Goal: Information Seeking & Learning: Learn about a topic

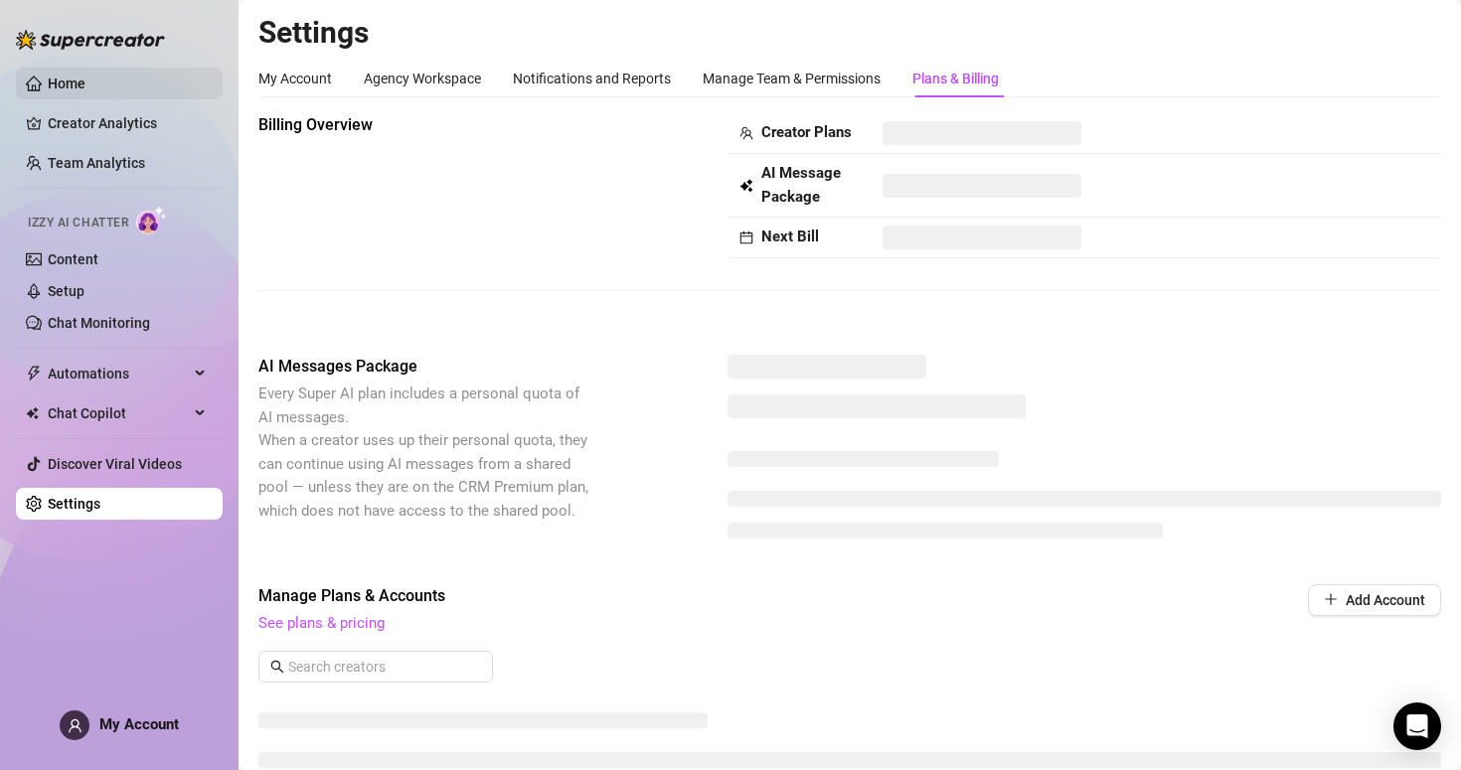
click at [78, 79] on link "Home" at bounding box center [67, 84] width 38 height 16
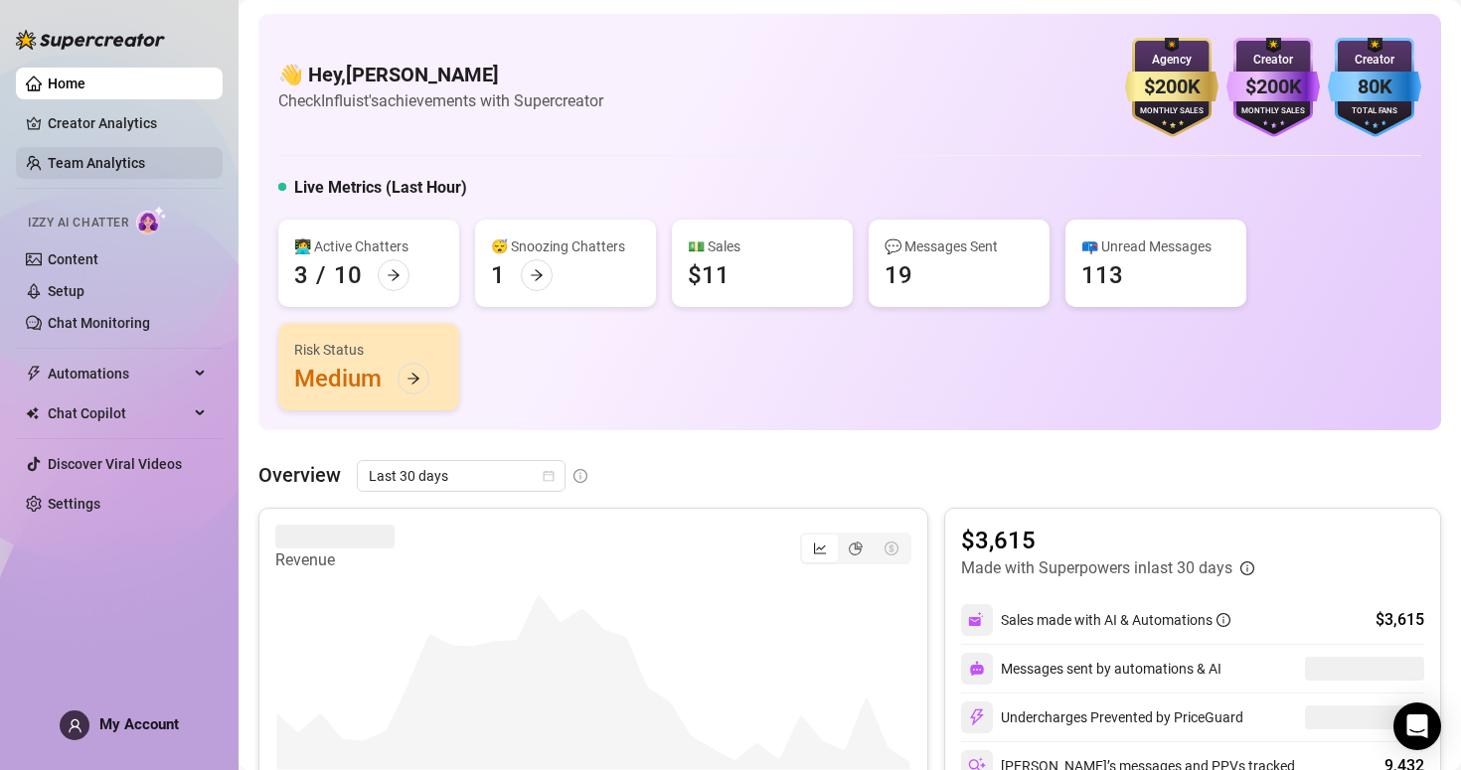
click at [105, 161] on link "Team Analytics" at bounding box center [96, 163] width 97 height 16
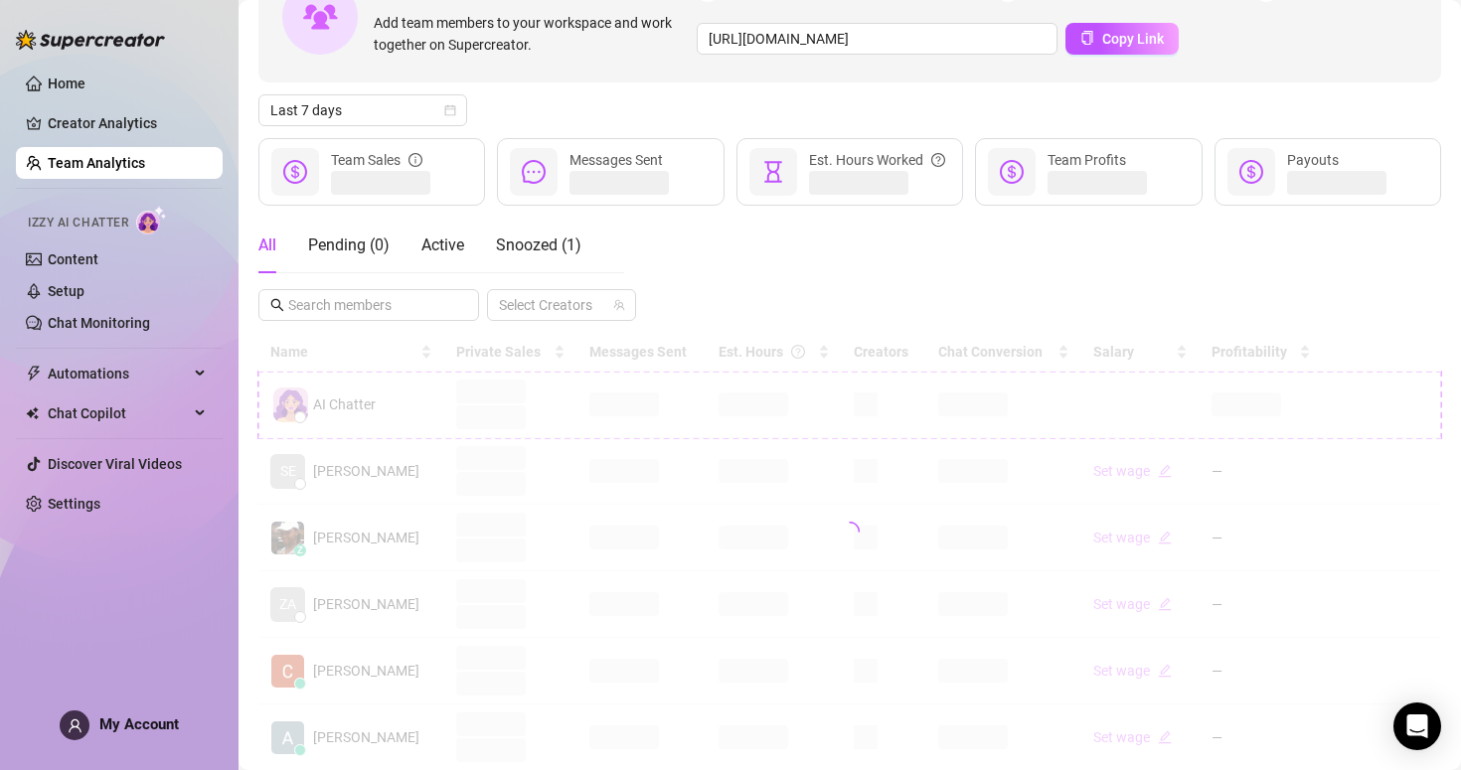
scroll to position [242, 0]
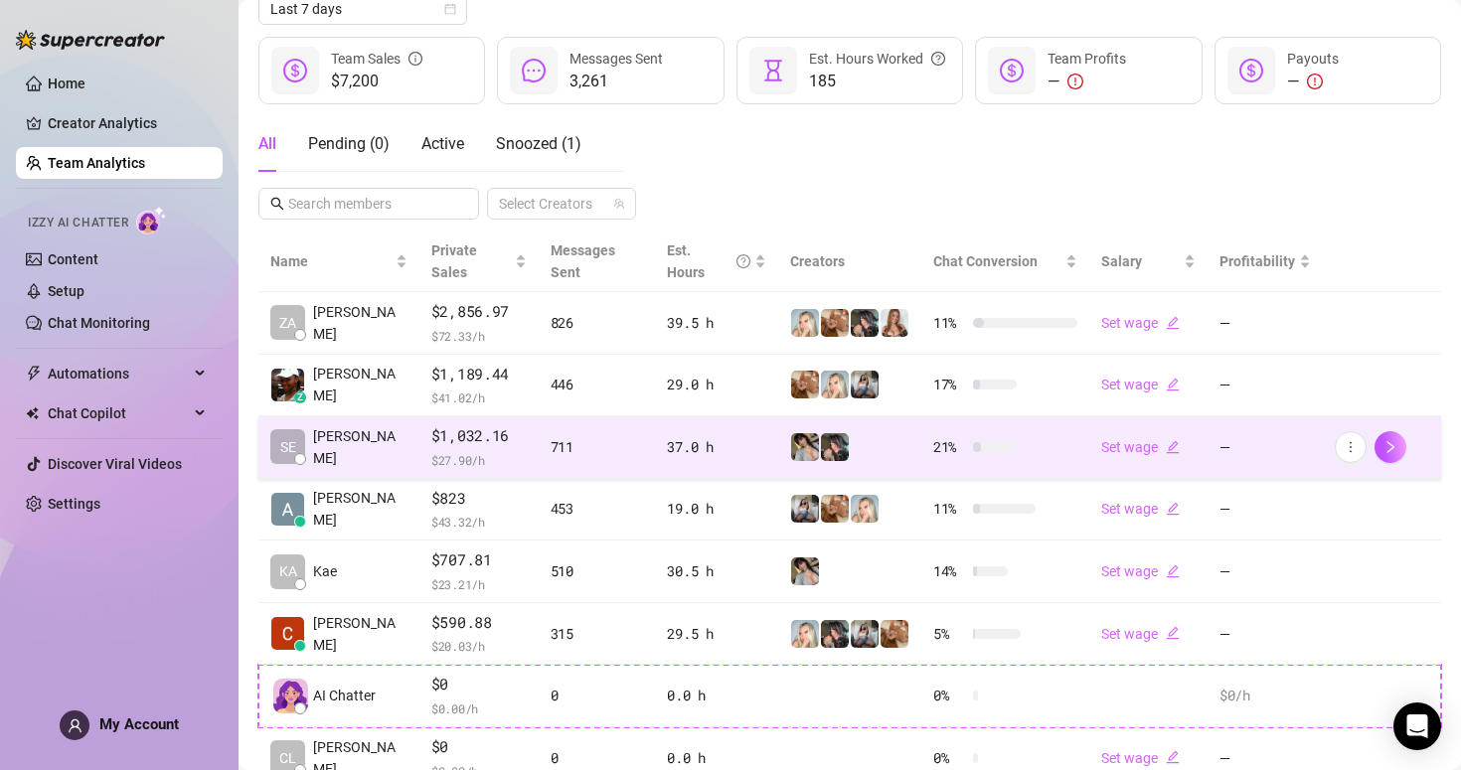
click at [351, 453] on td "SE [PERSON_NAME]" at bounding box center [338, 447] width 161 height 63
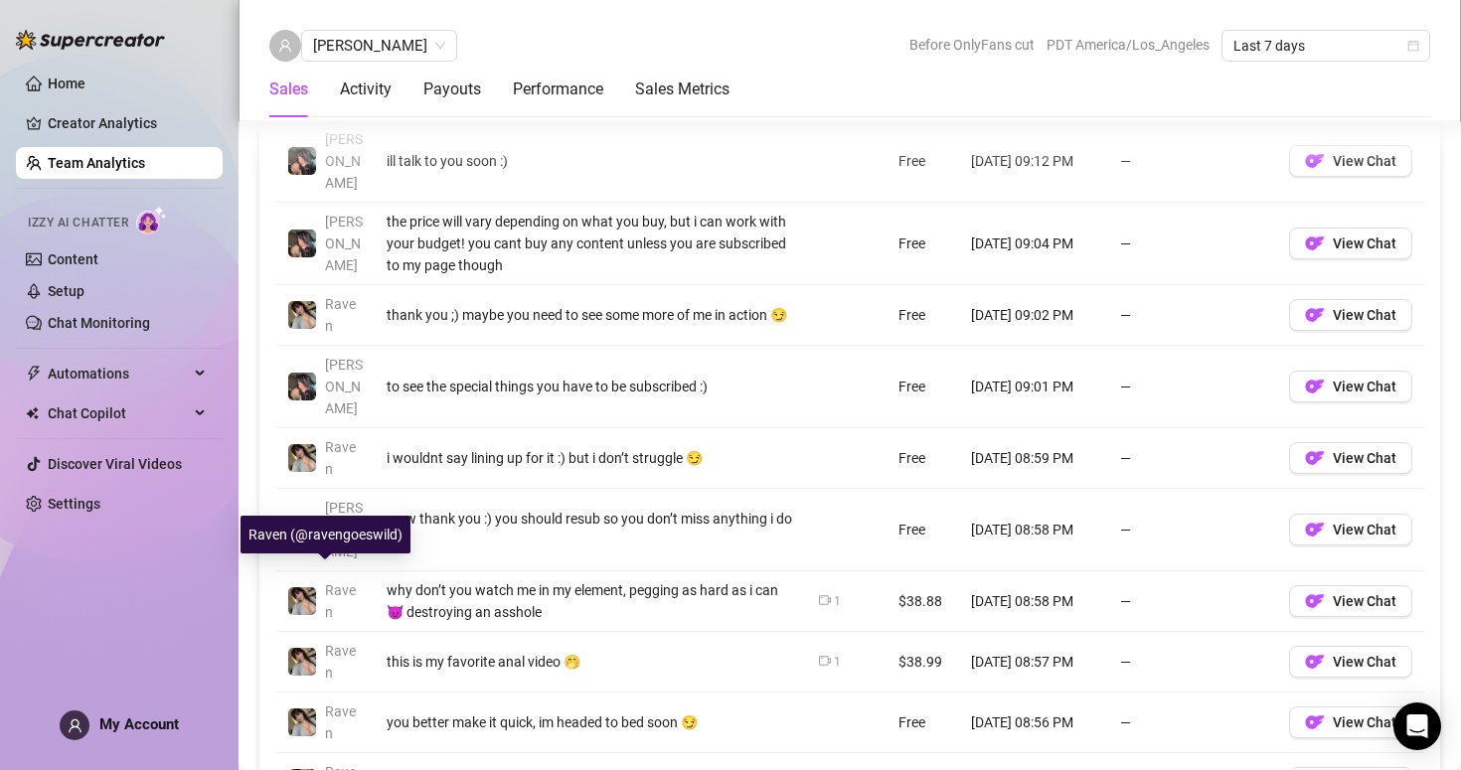
scroll to position [1469, 0]
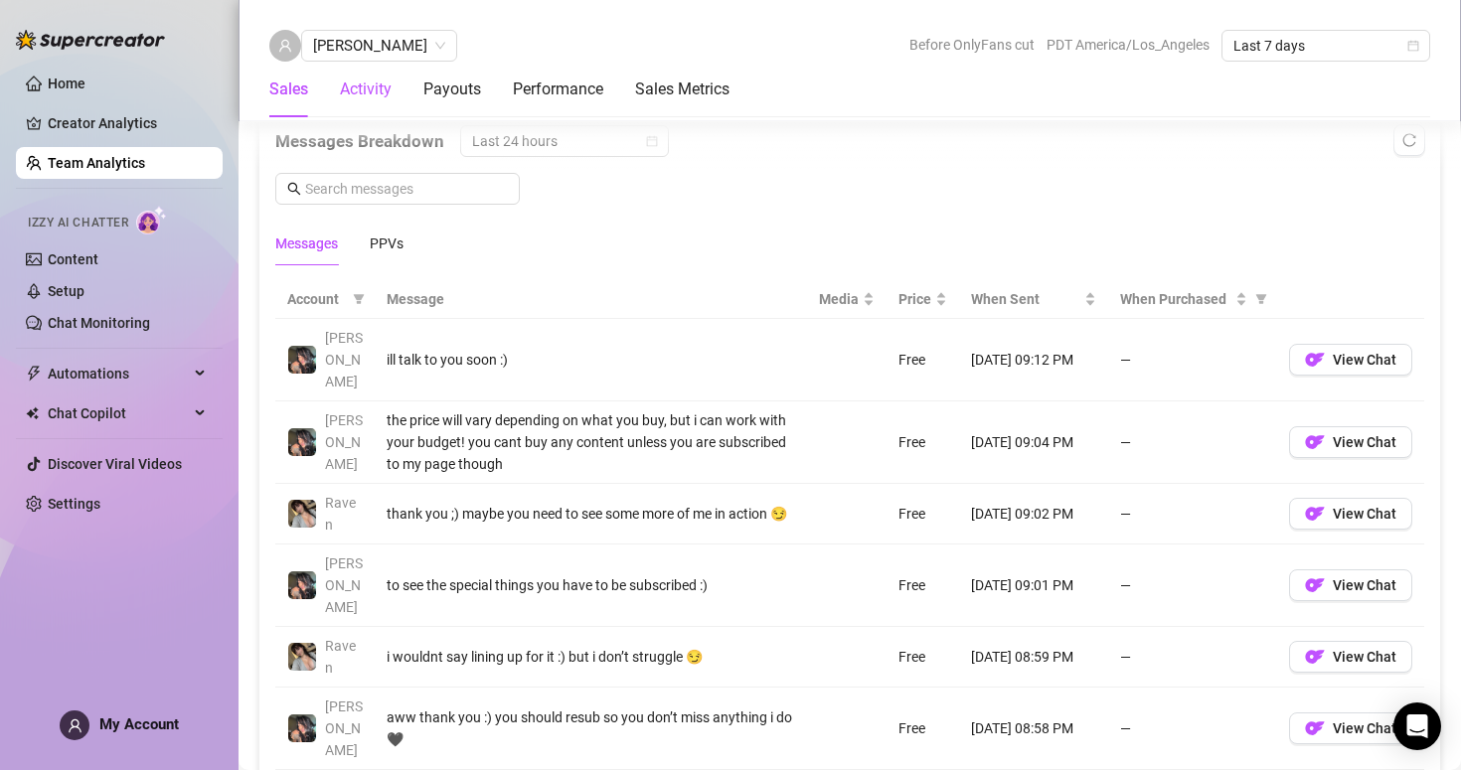
click at [362, 83] on div "Activity" at bounding box center [366, 90] width 52 height 24
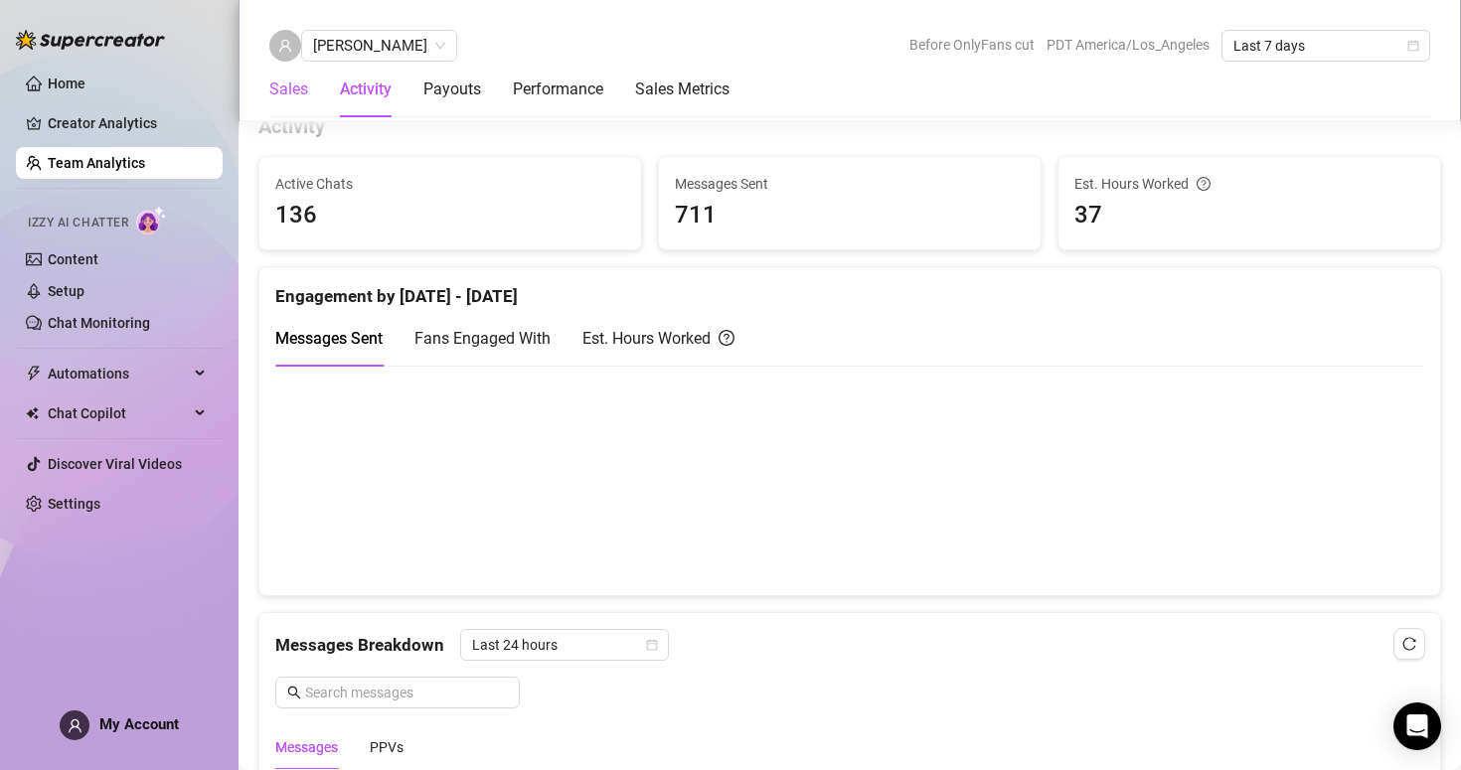
click at [302, 84] on div "Sales" at bounding box center [288, 90] width 39 height 24
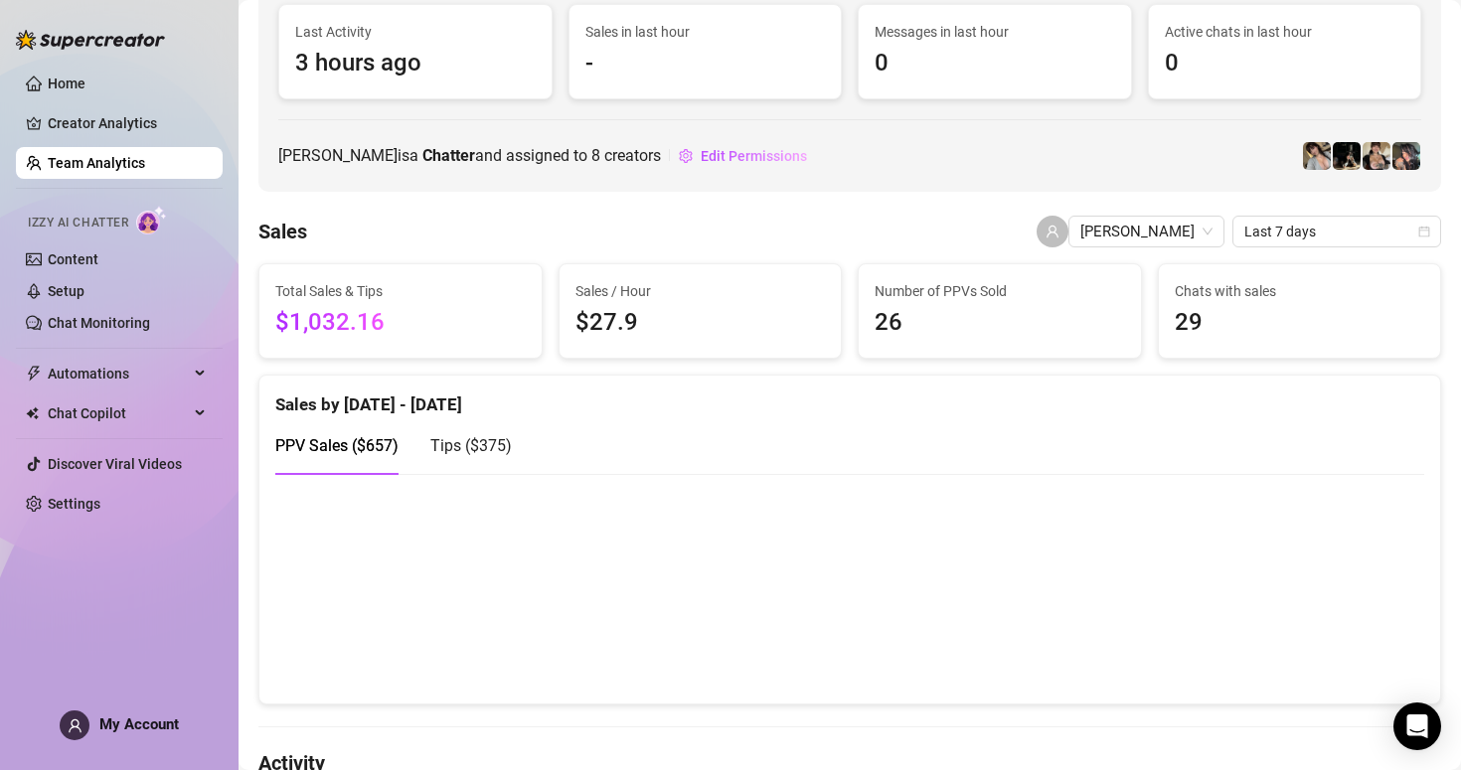
scroll to position [0, 0]
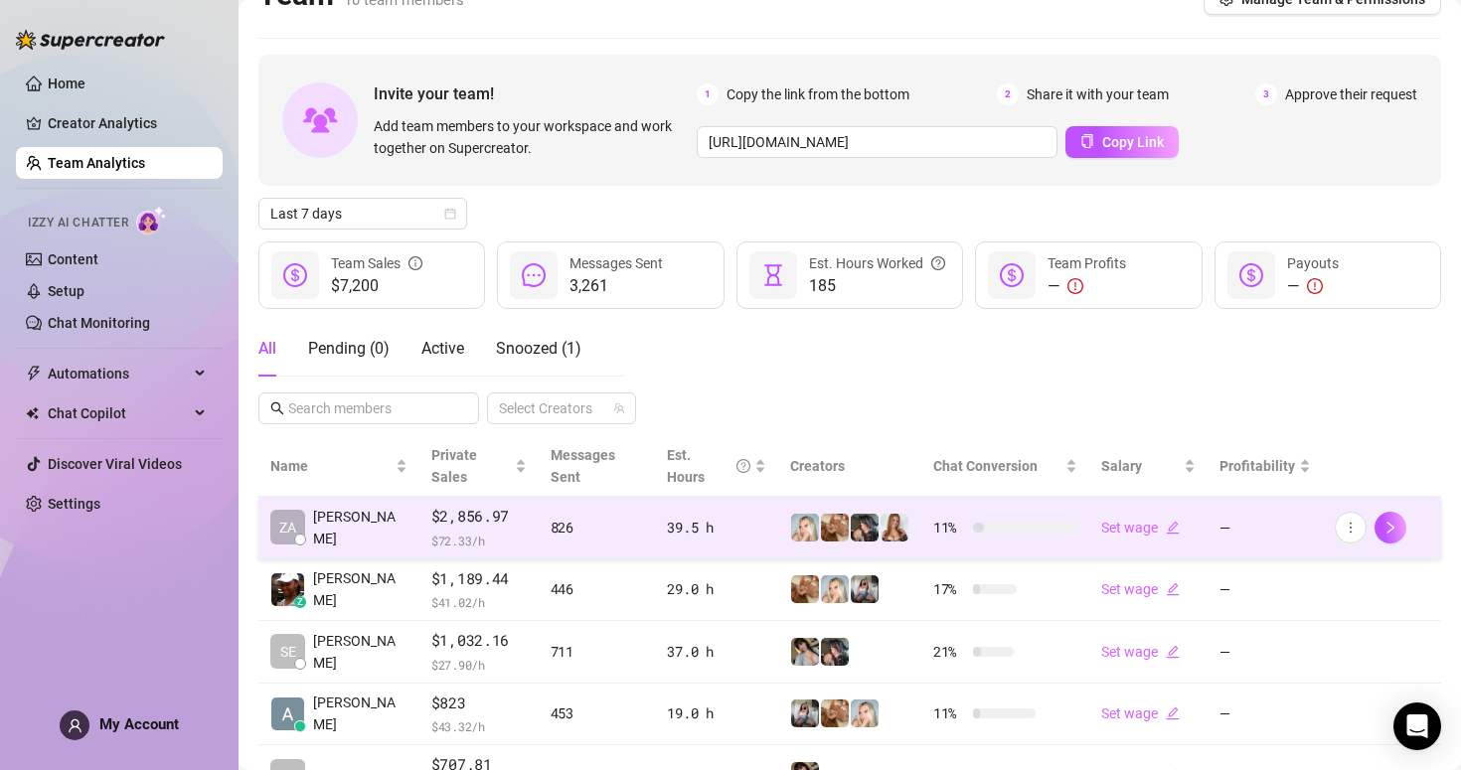
scroll to position [39, 0]
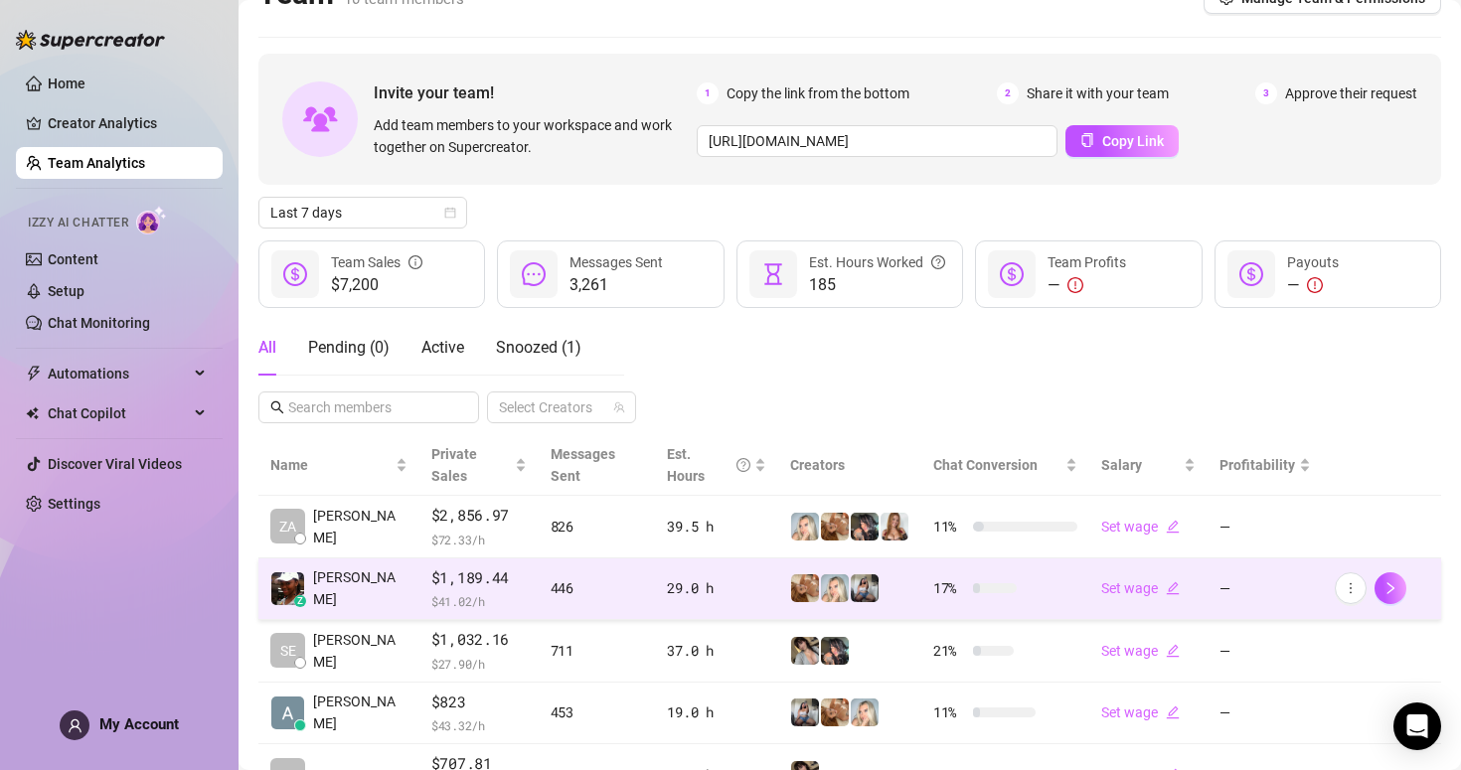
click at [368, 559] on td "z [PERSON_NAME]" at bounding box center [338, 590] width 161 height 63
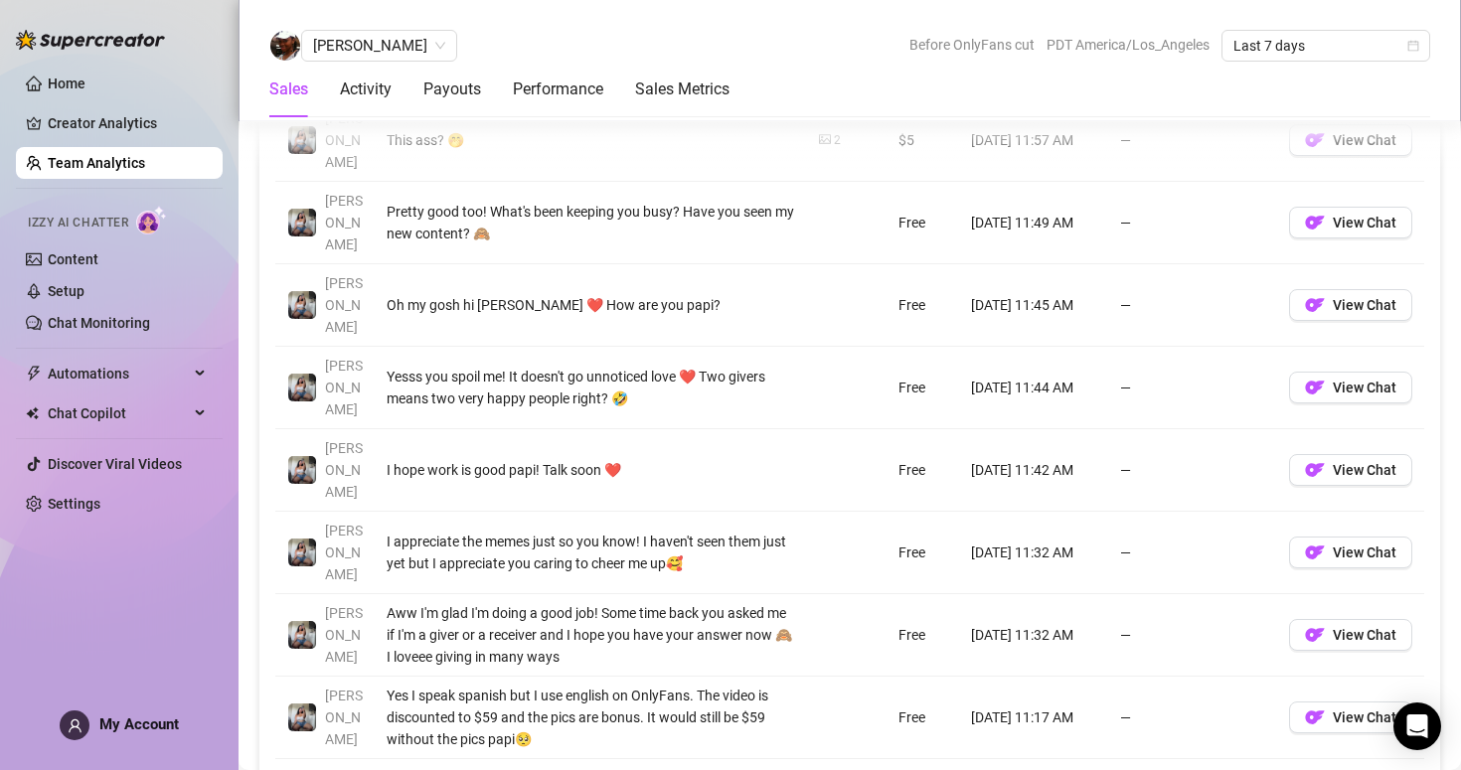
scroll to position [1611, 0]
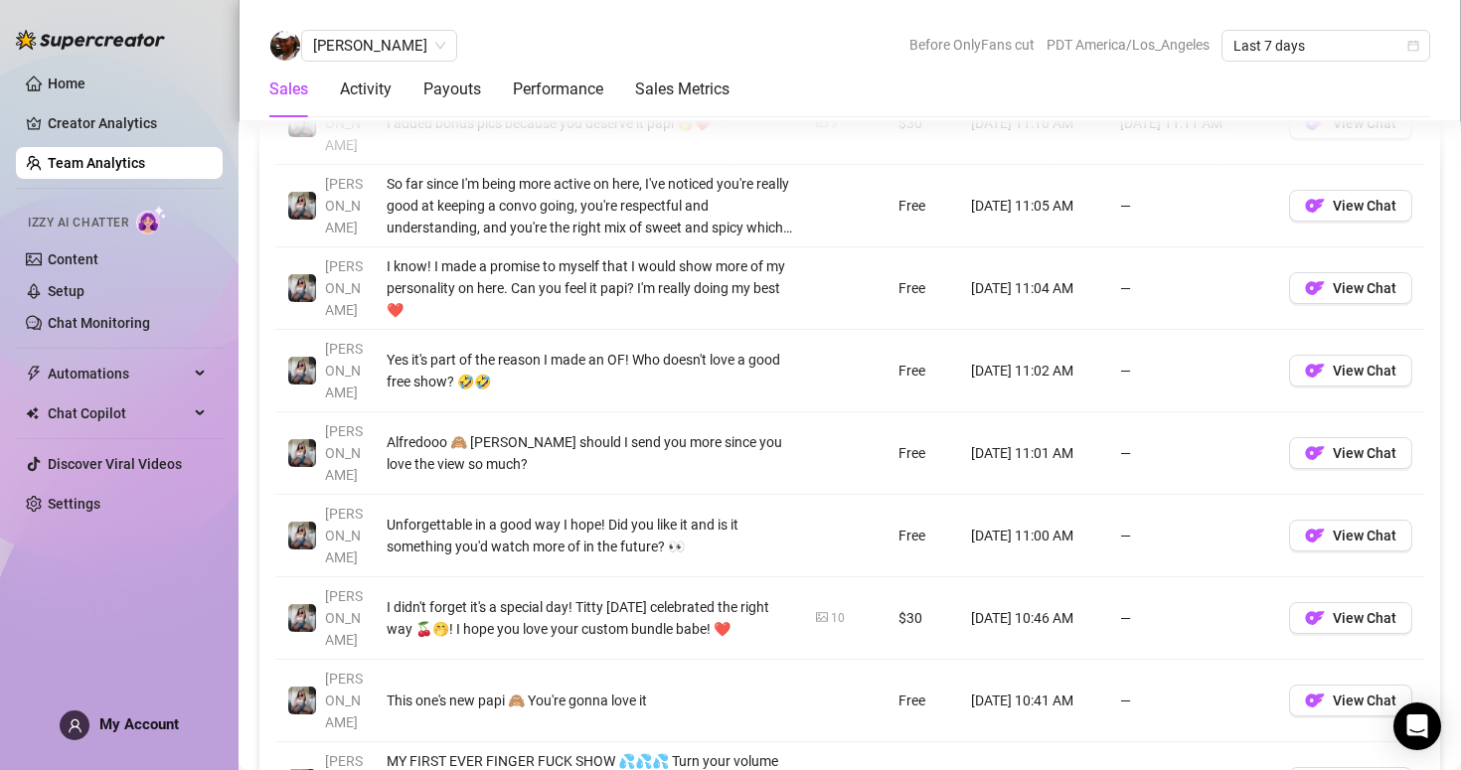
scroll to position [1691, 0]
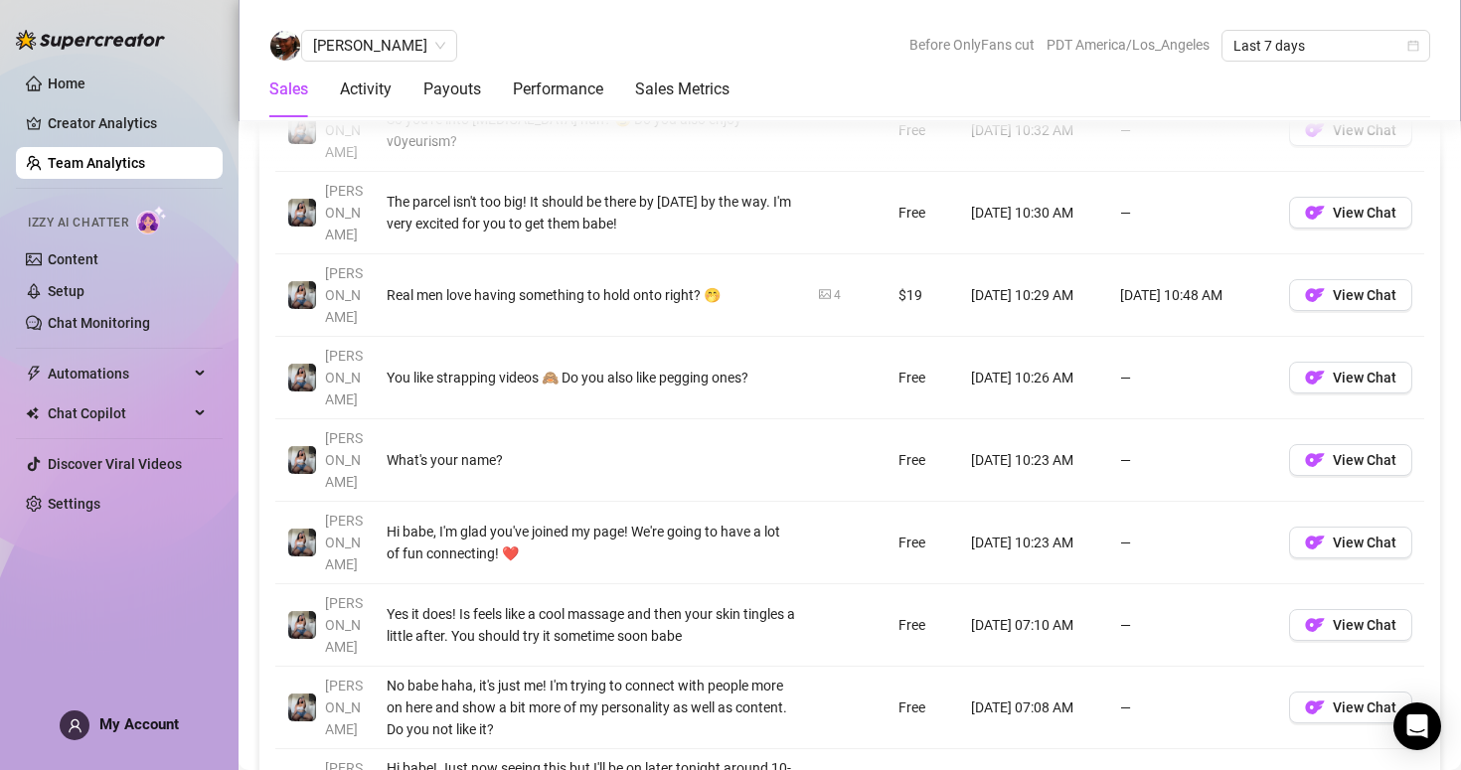
scroll to position [1636, 0]
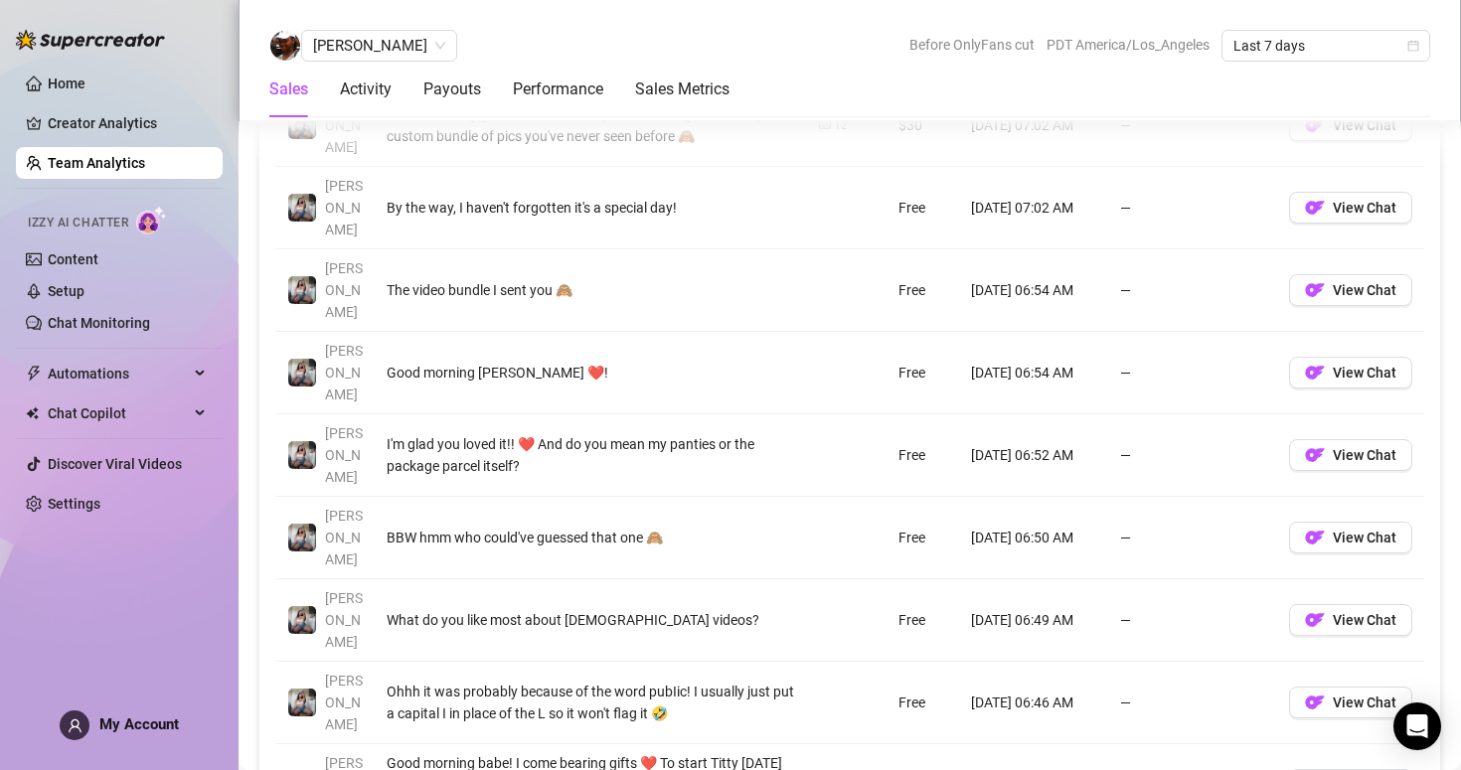
scroll to position [1627, 0]
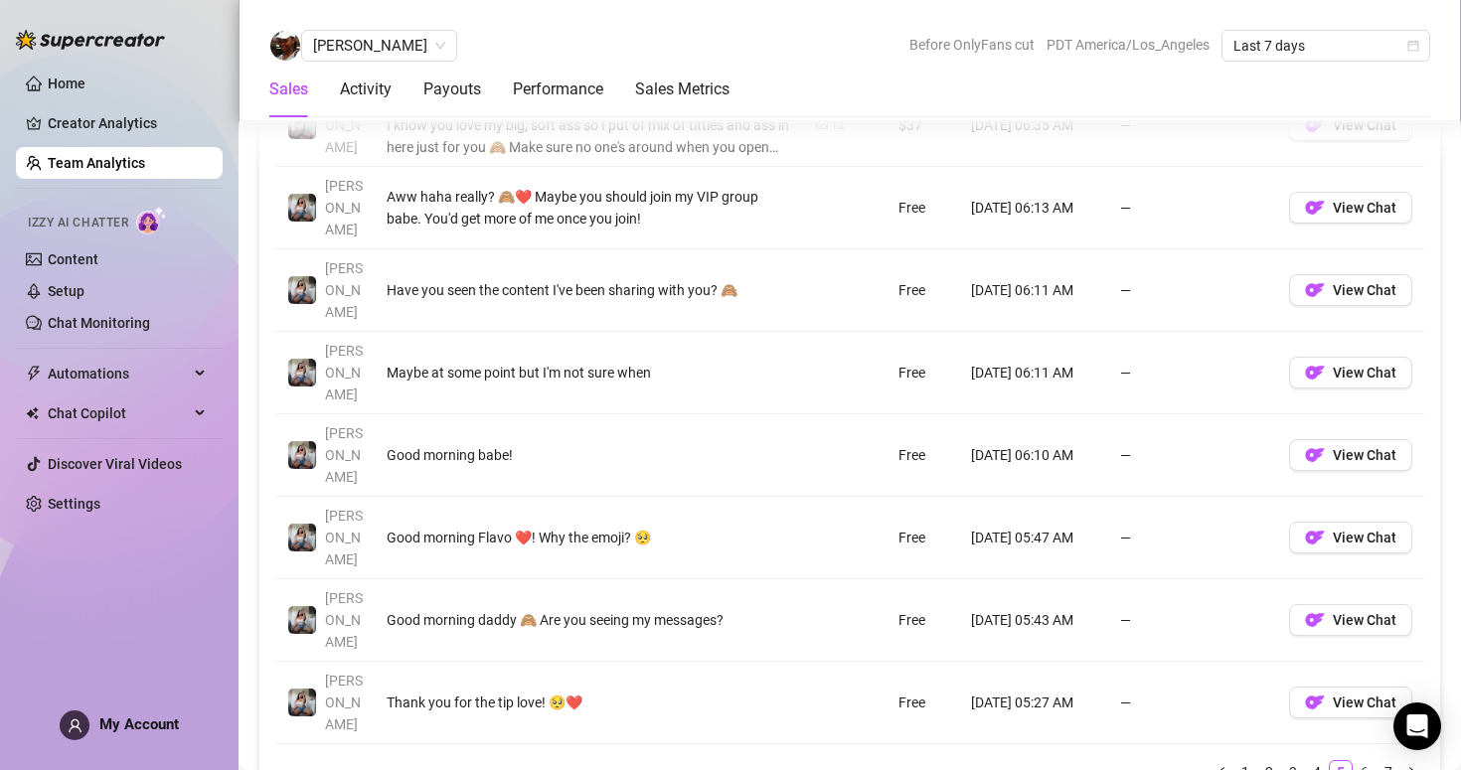
scroll to position [1709, 0]
click at [1396, 759] on link "7" at bounding box center [1388, 770] width 22 height 22
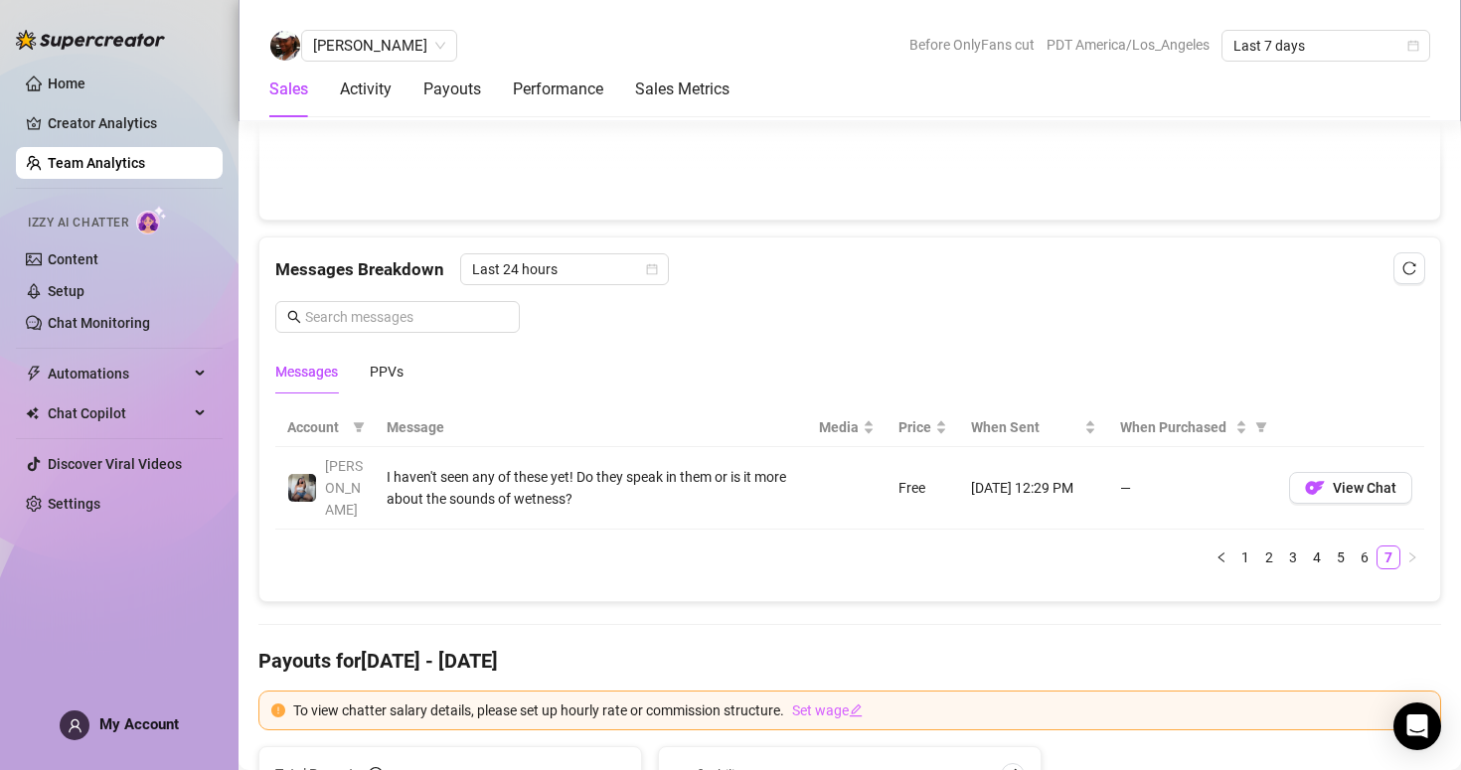
scroll to position [1188, 0]
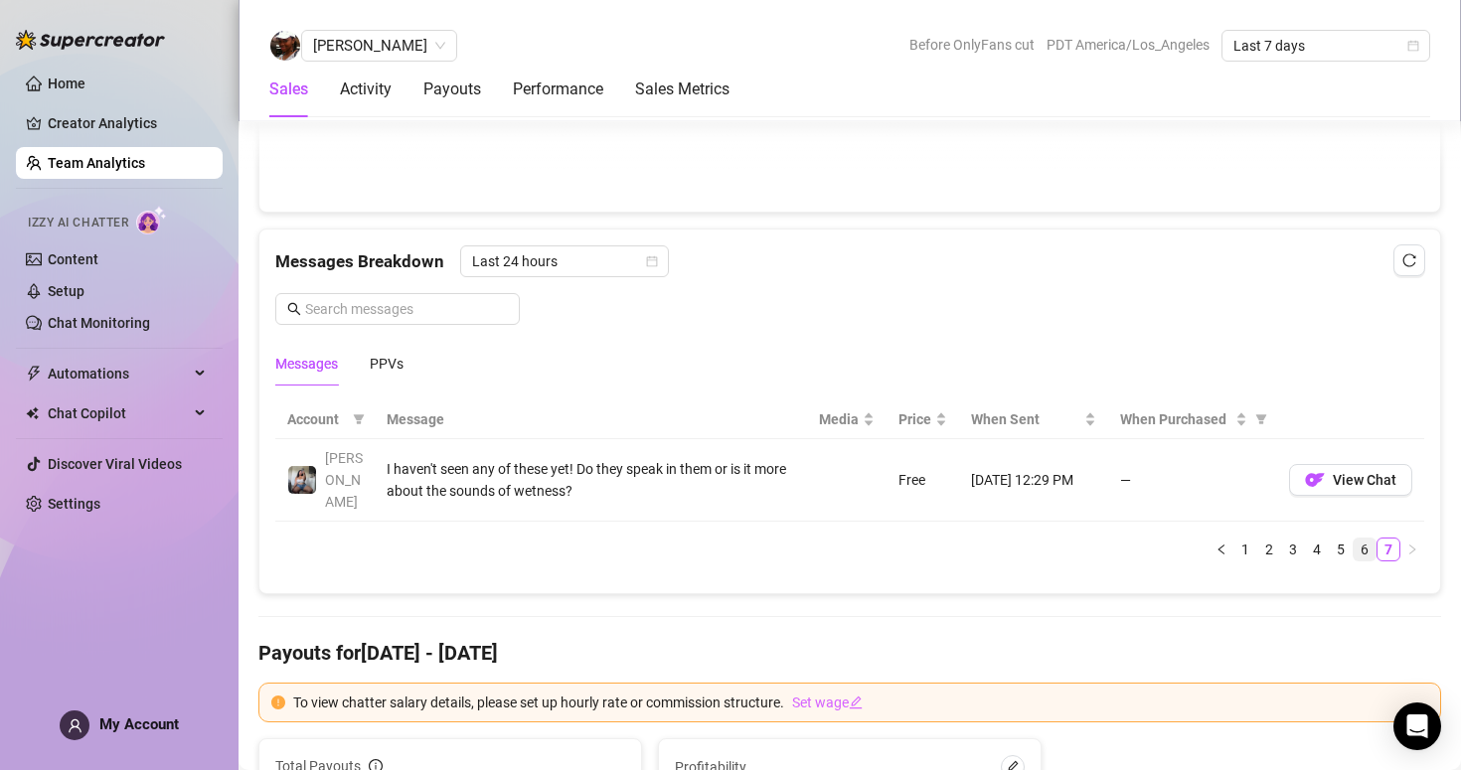
click at [1368, 539] on link "6" at bounding box center [1365, 550] width 22 height 22
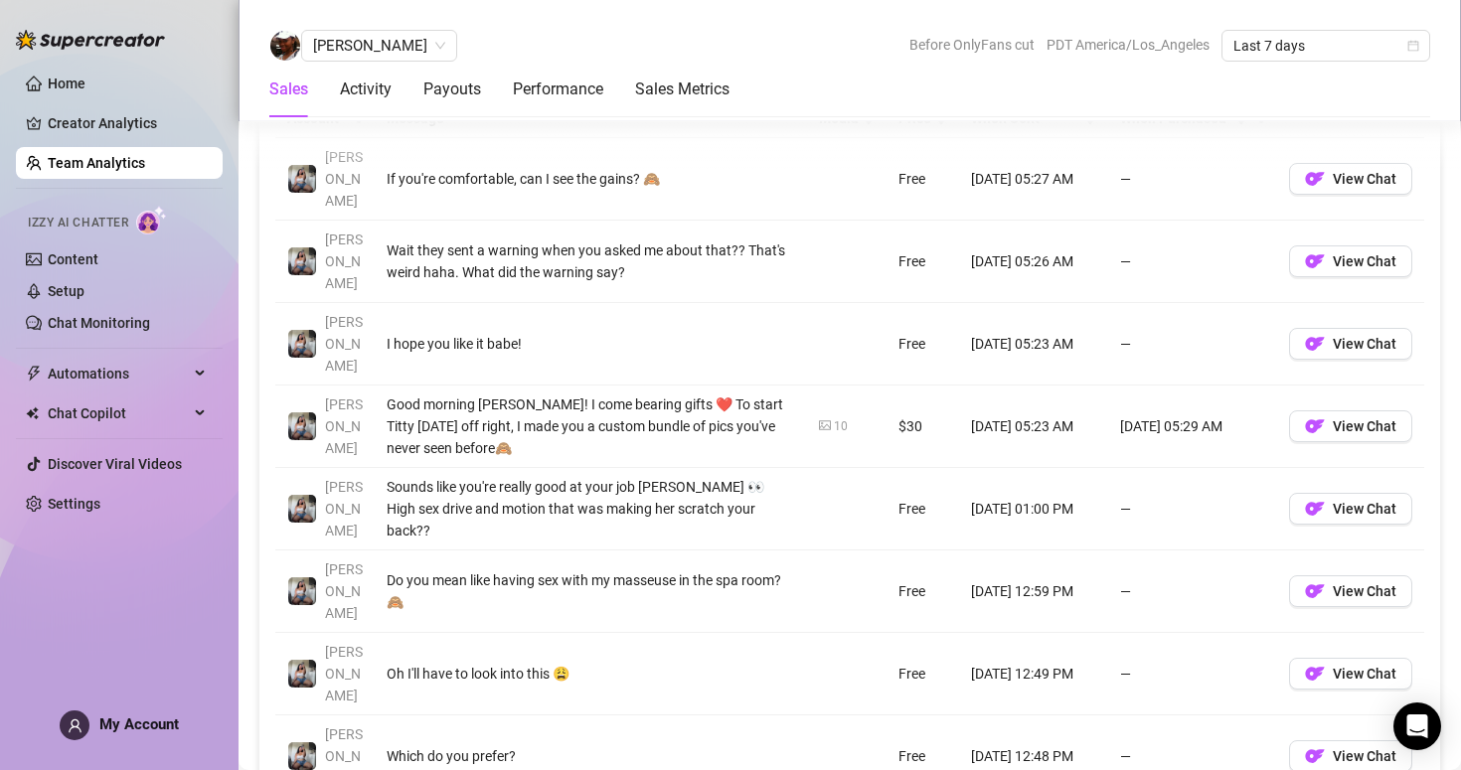
scroll to position [1630, 0]
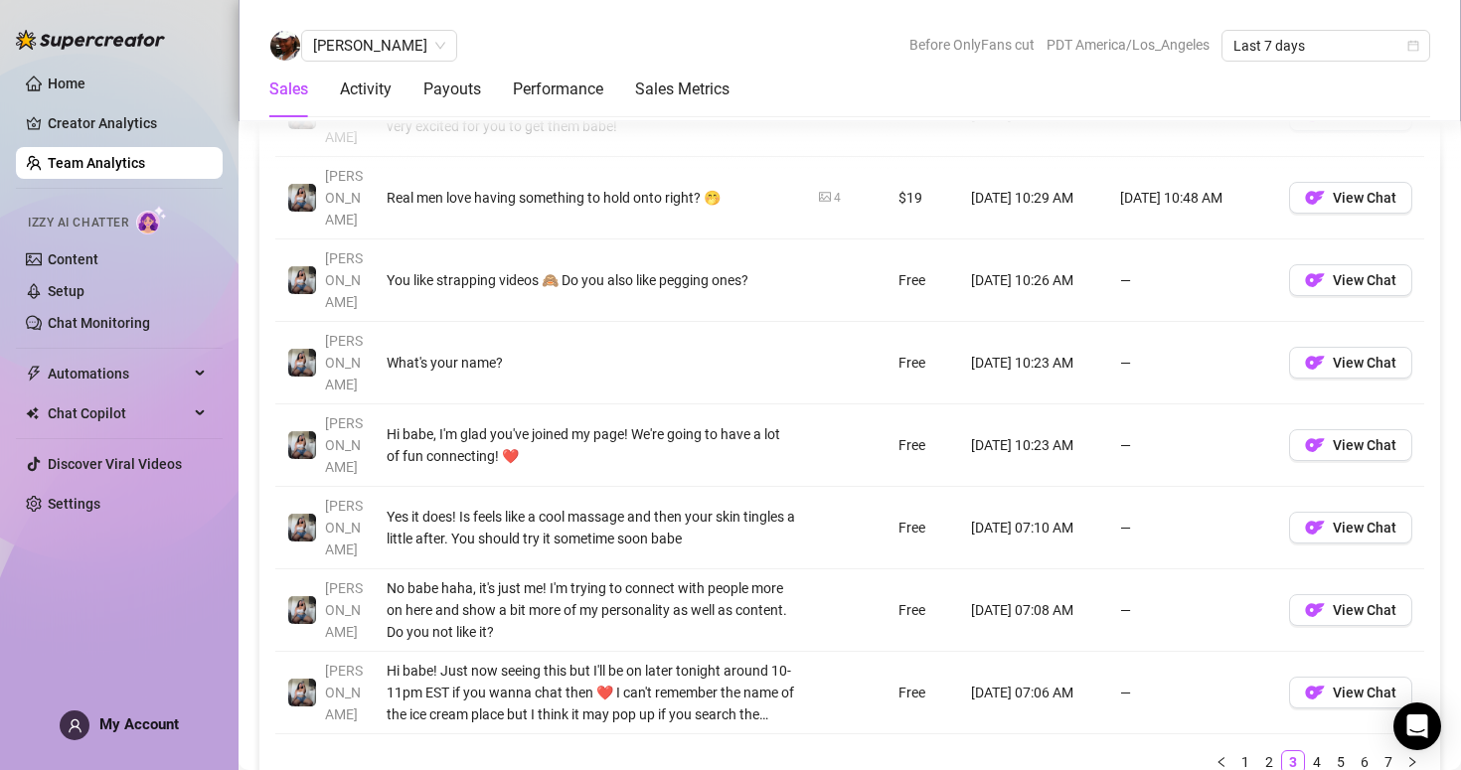
scroll to position [1761, 0]
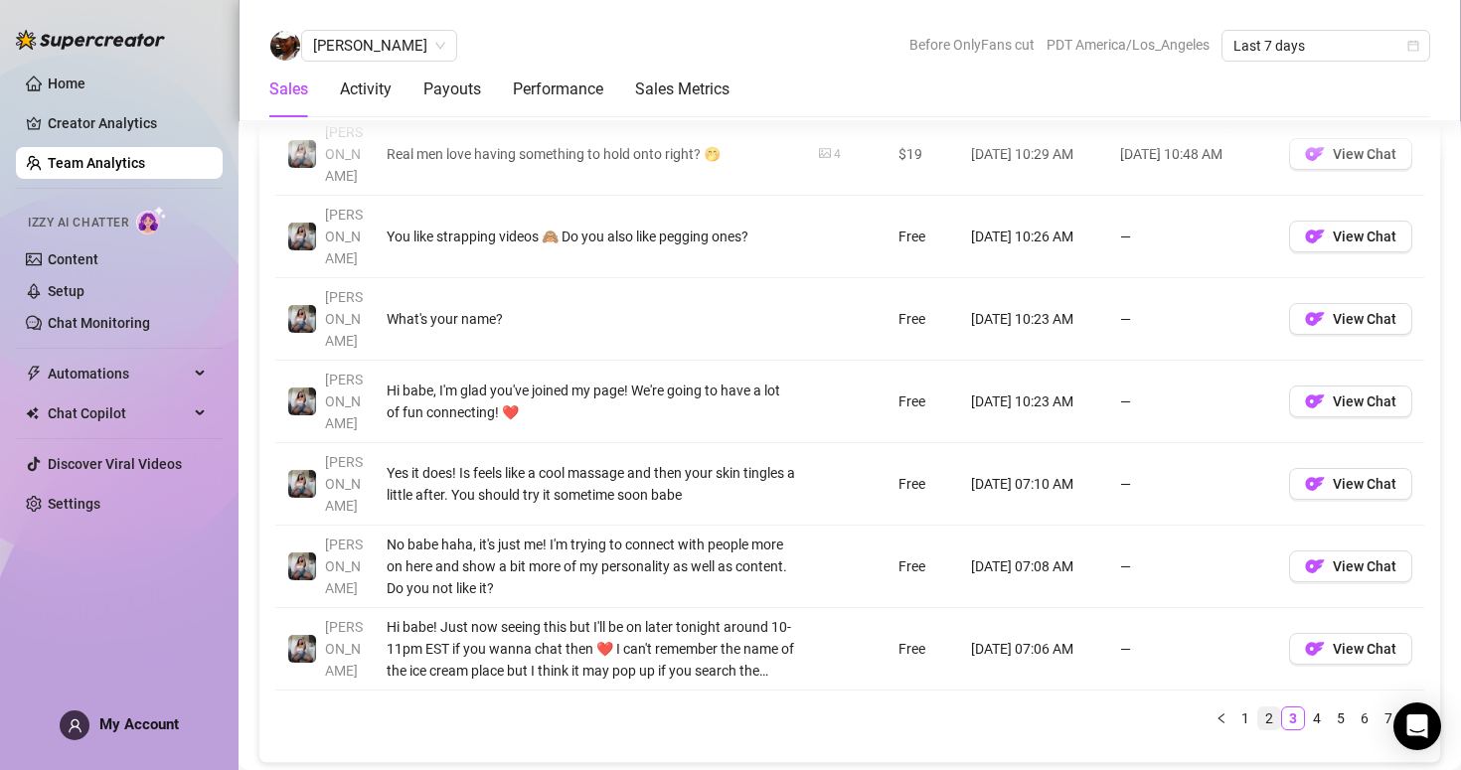
click at [1269, 708] on link "2" at bounding box center [1269, 719] width 22 height 22
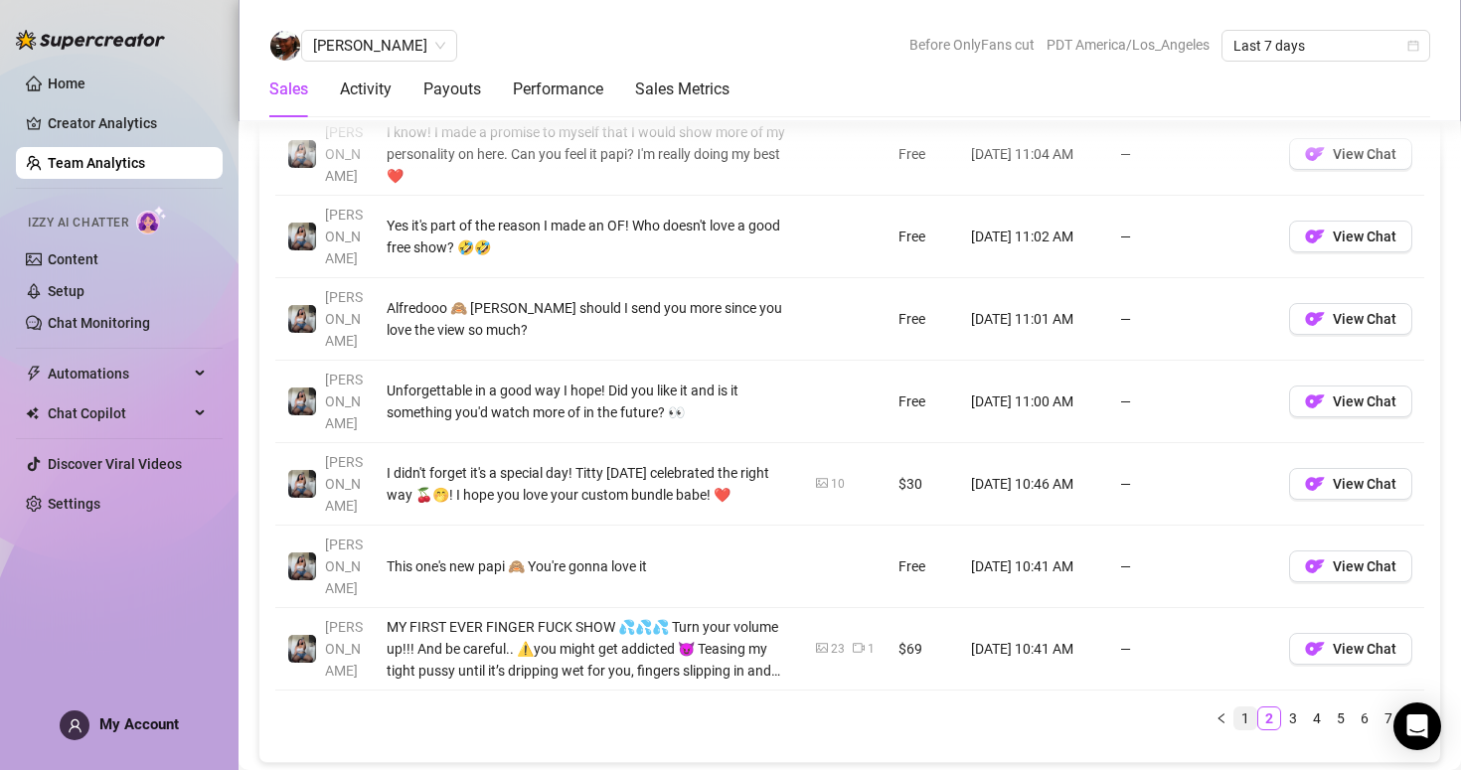
click at [1249, 708] on link "1" at bounding box center [1245, 719] width 22 height 22
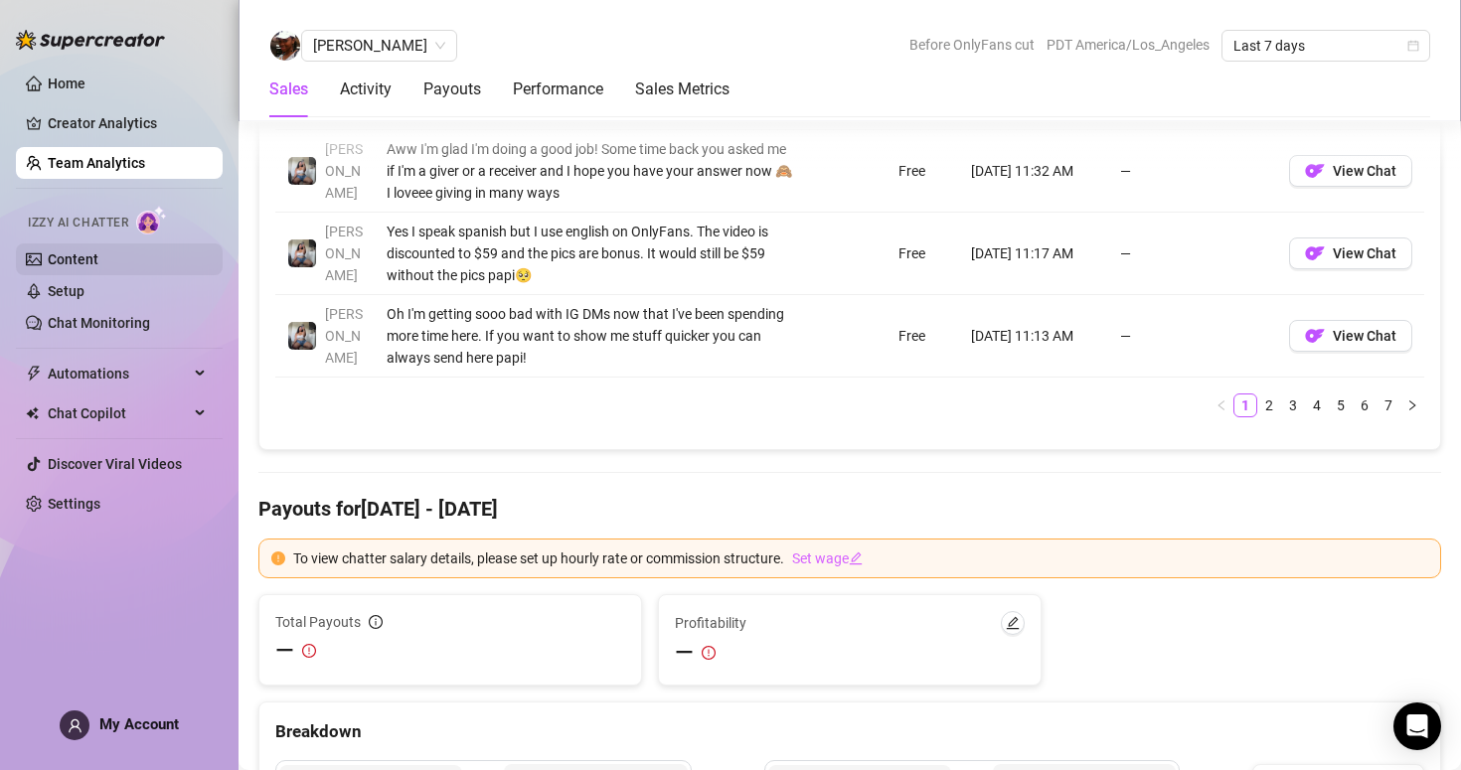
scroll to position [2183, 0]
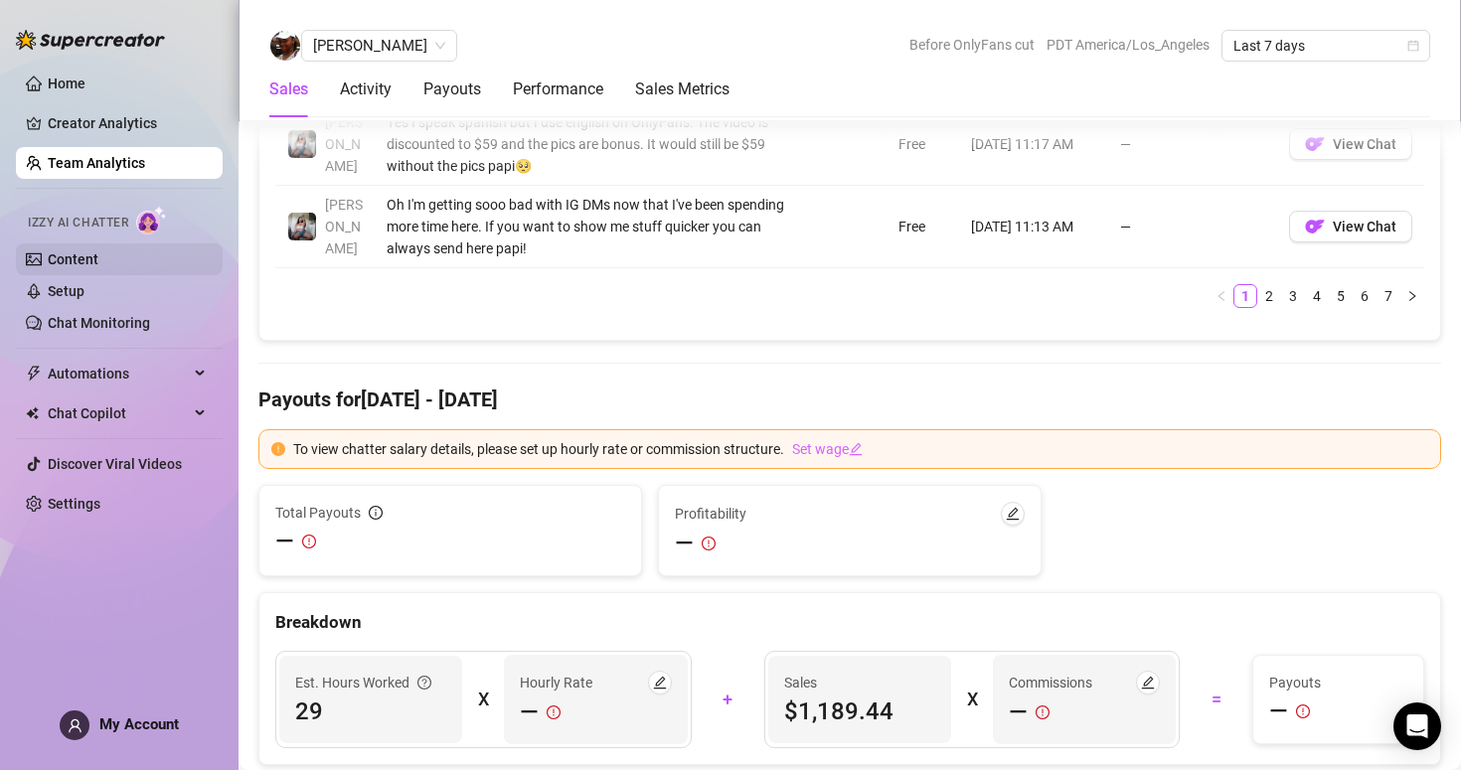
click at [98, 261] on link "Content" at bounding box center [73, 259] width 51 height 16
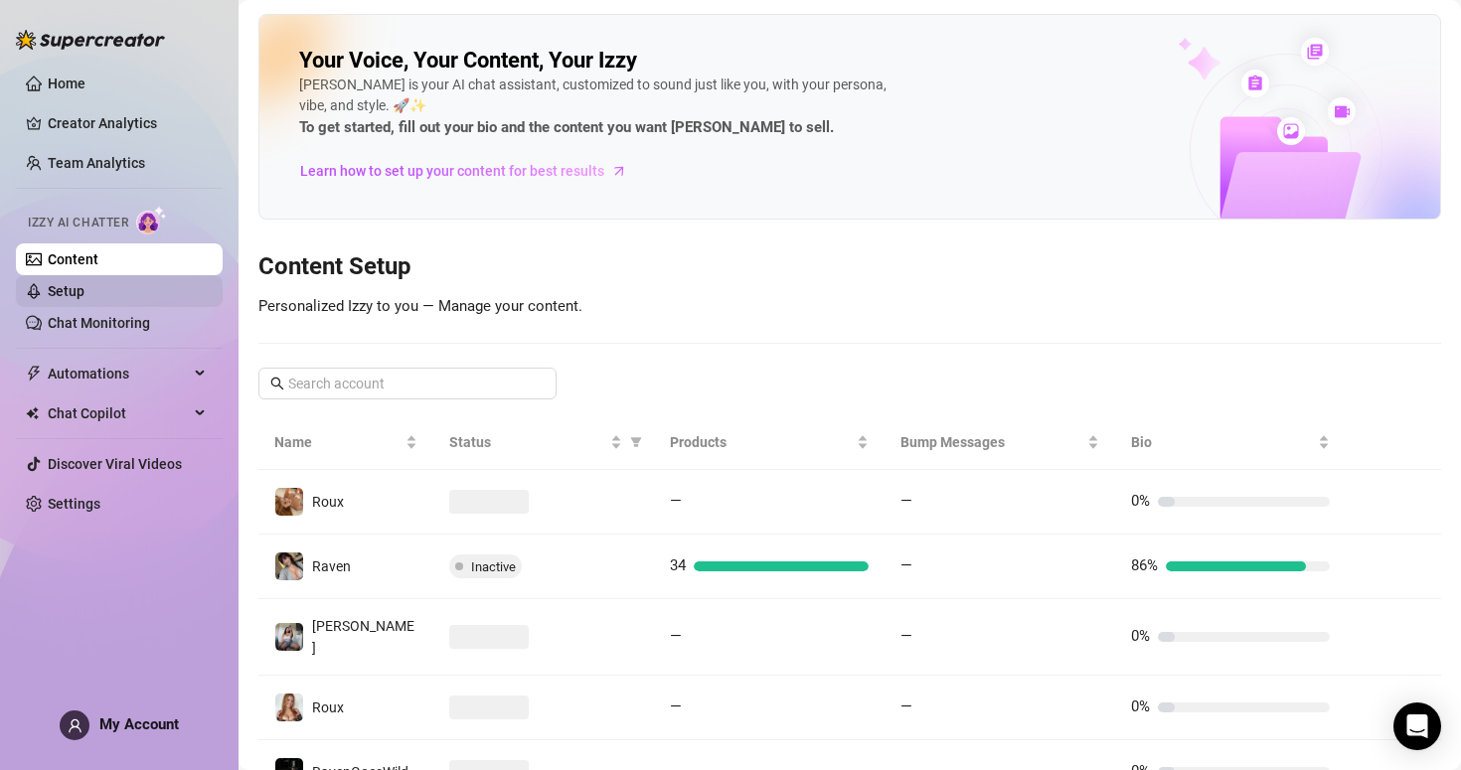
click at [84, 299] on link "Setup" at bounding box center [66, 291] width 37 height 16
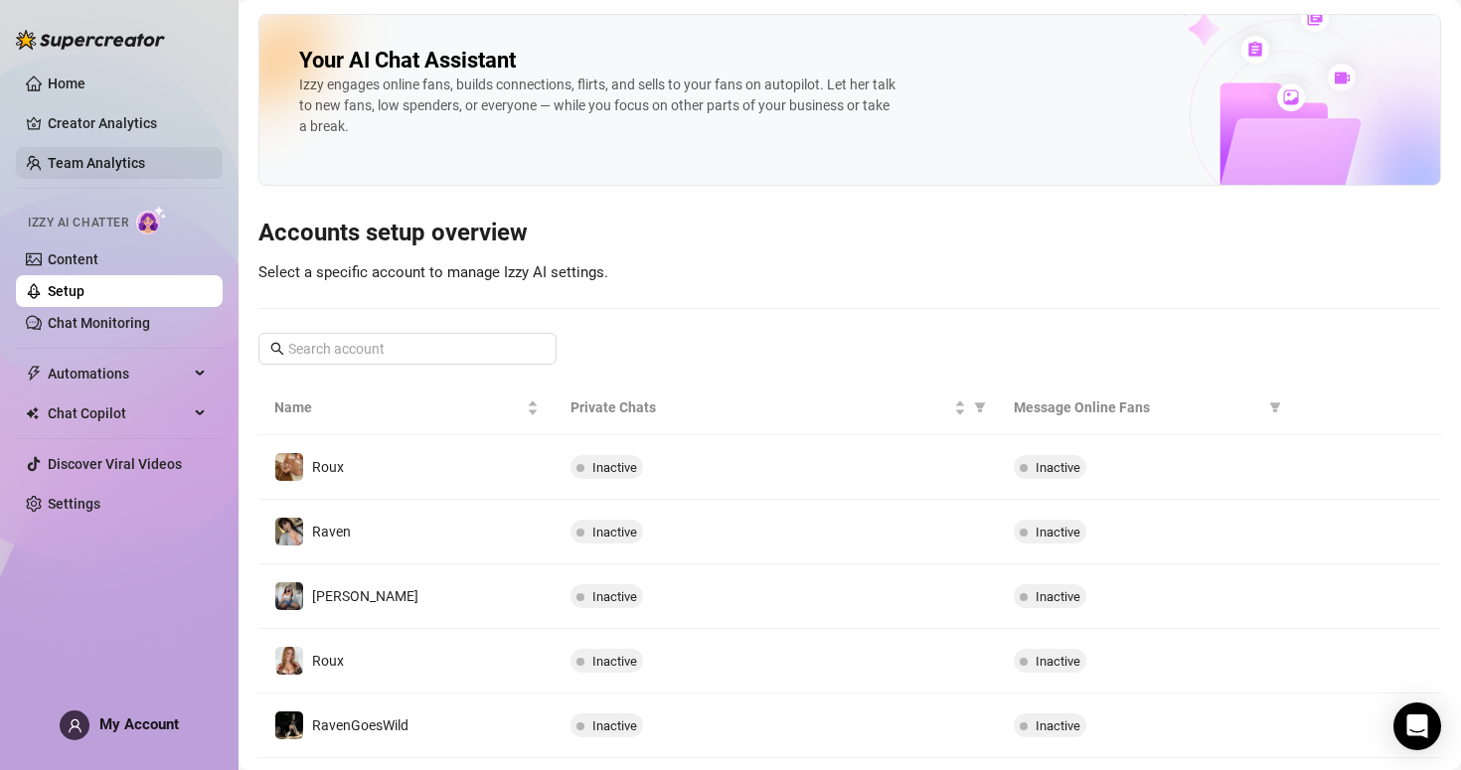
click at [119, 161] on link "Team Analytics" at bounding box center [96, 163] width 97 height 16
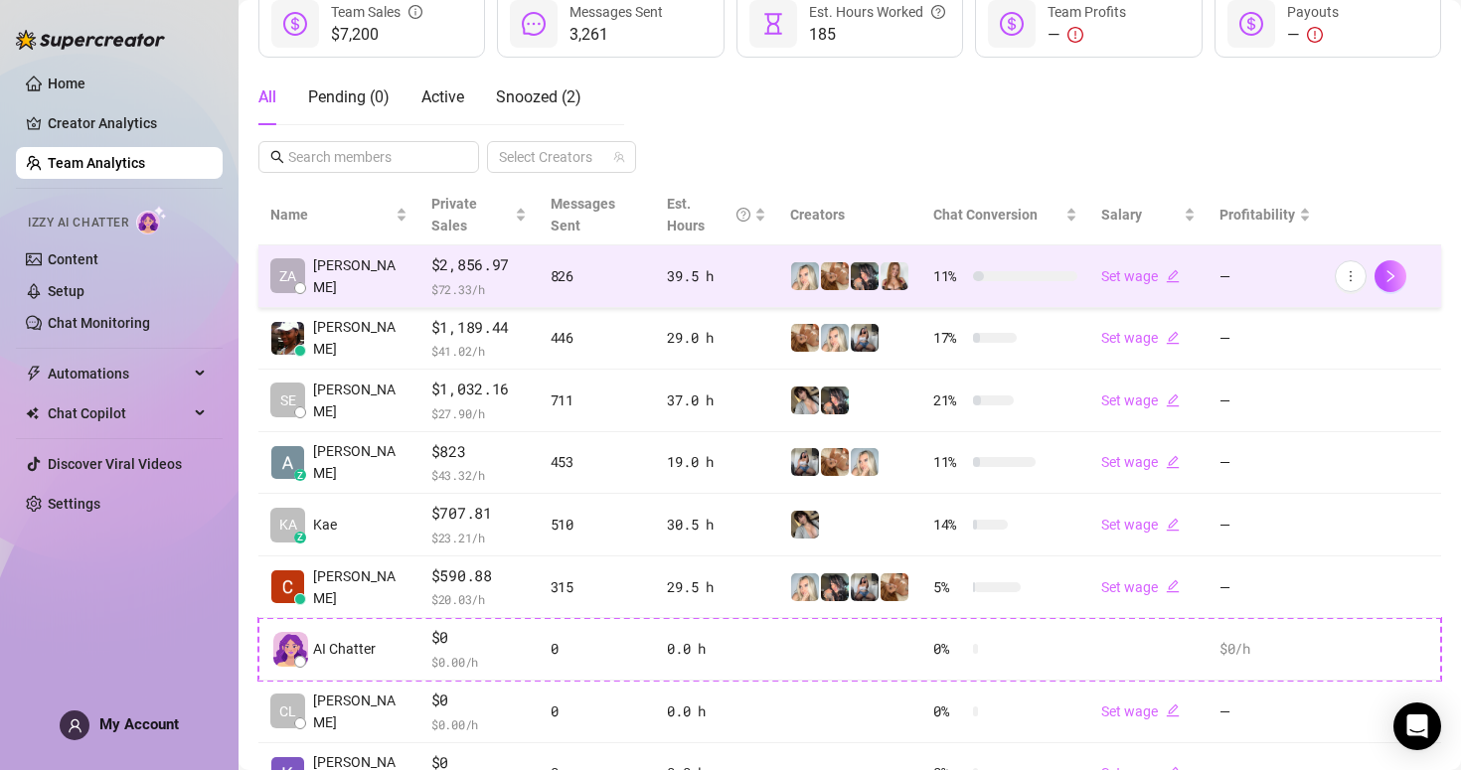
scroll to position [334, 0]
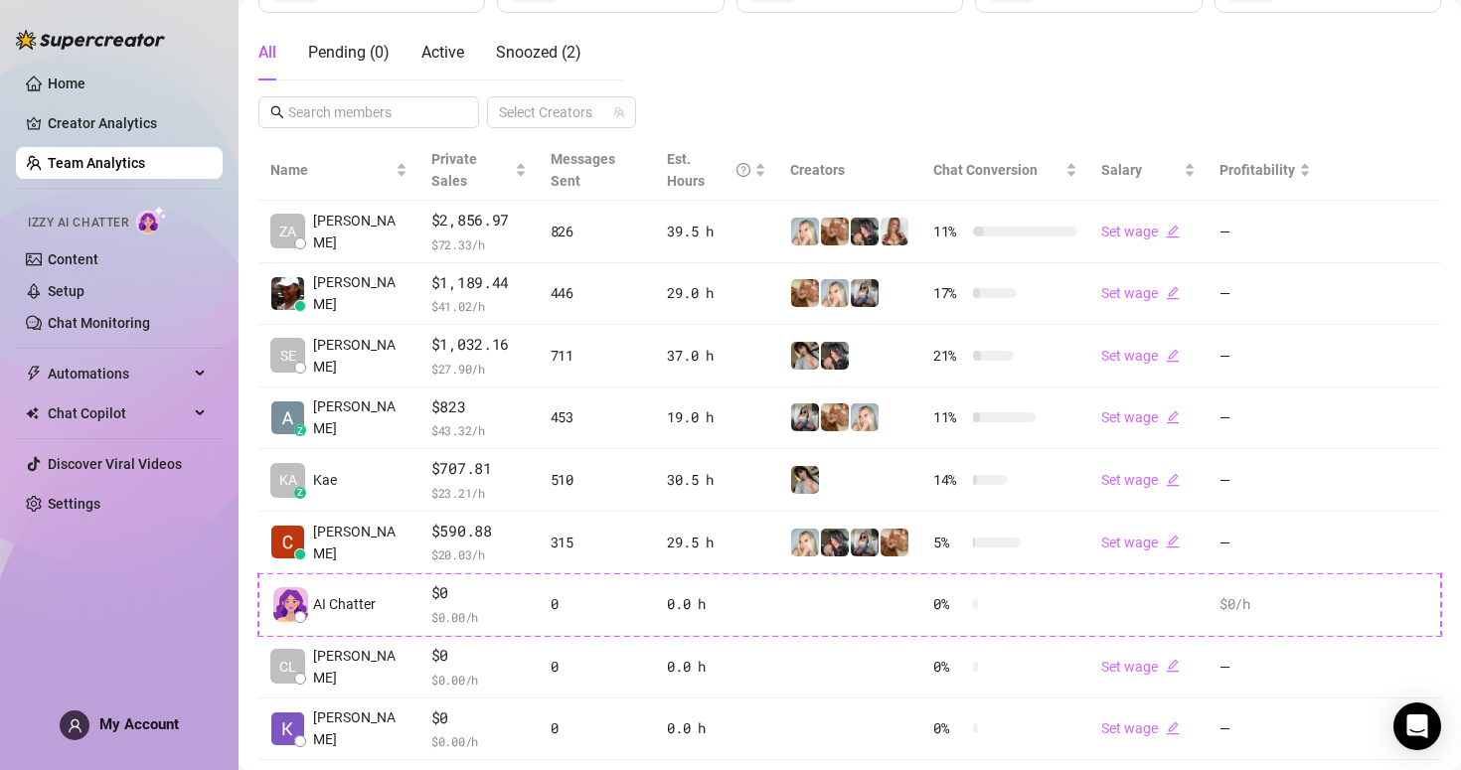
click at [1129, 57] on div "All Pending ( 0 ) Active Snoozed ( 2 ) Select Creators" at bounding box center [849, 76] width 1183 height 103
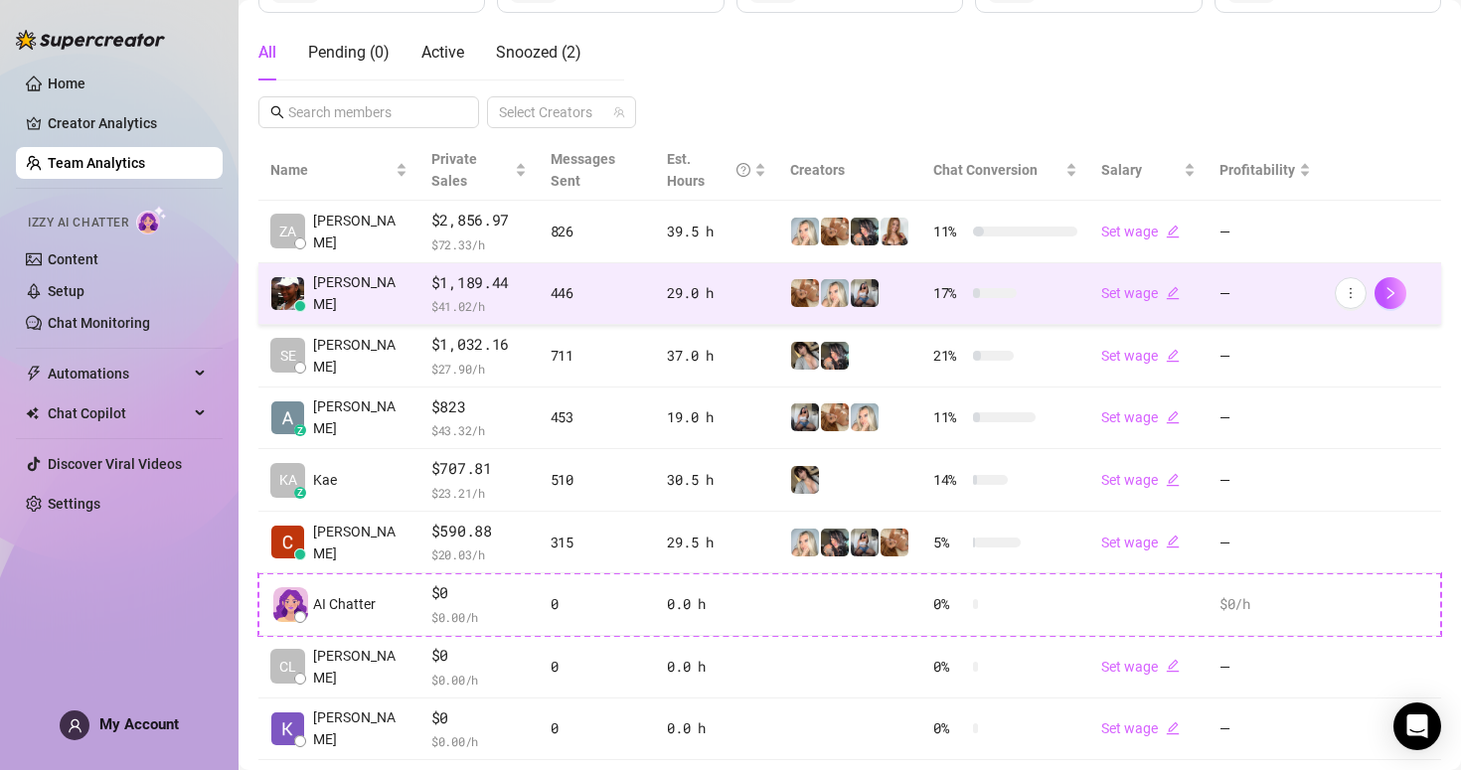
scroll to position [394, 0]
